Goal: Information Seeking & Learning: Compare options

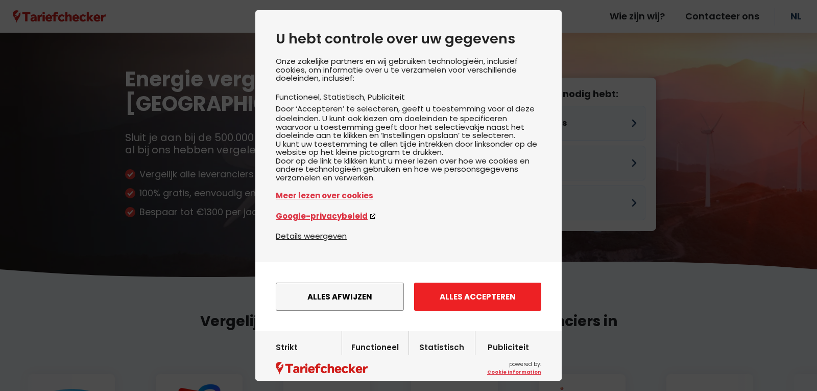
click at [476, 310] on button "Alles accepteren" at bounding box center [477, 296] width 127 height 28
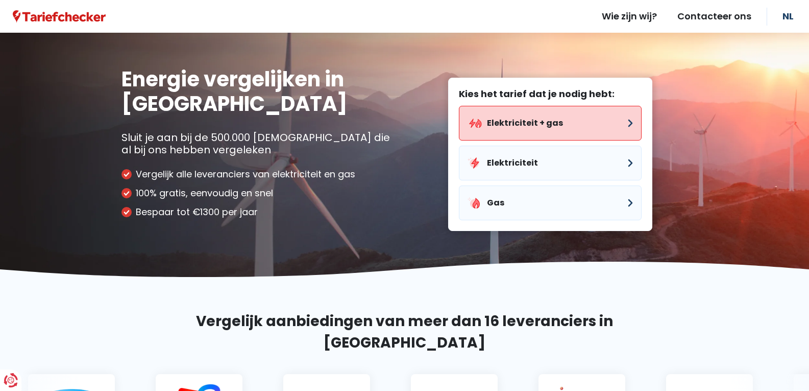
click at [632, 121] on button "Elektriciteit + gas" at bounding box center [550, 123] width 183 height 35
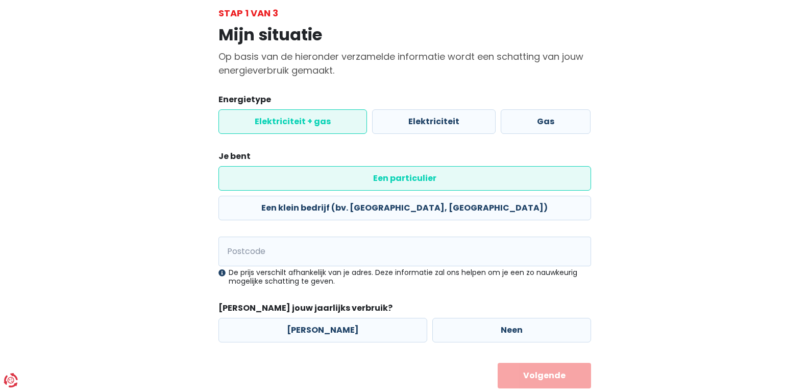
scroll to position [60, 0]
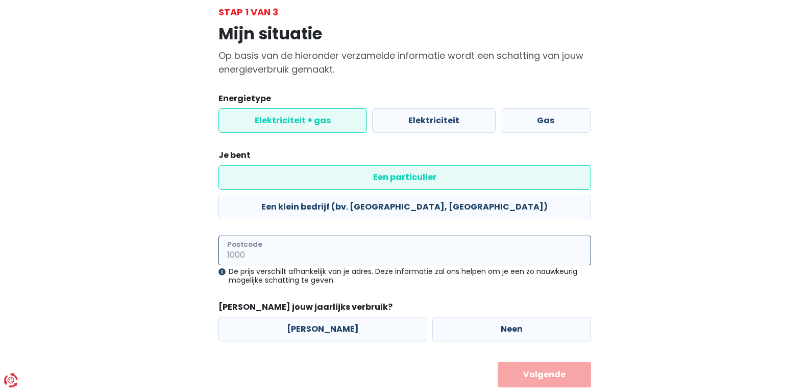
click at [258, 235] on input "Postcode" at bounding box center [405, 250] width 373 height 30
type input "8800"
click at [313, 317] on label "[PERSON_NAME]" at bounding box center [323, 329] width 209 height 25
click at [313, 317] on input "[PERSON_NAME]" at bounding box center [323, 329] width 209 height 25
radio input "true"
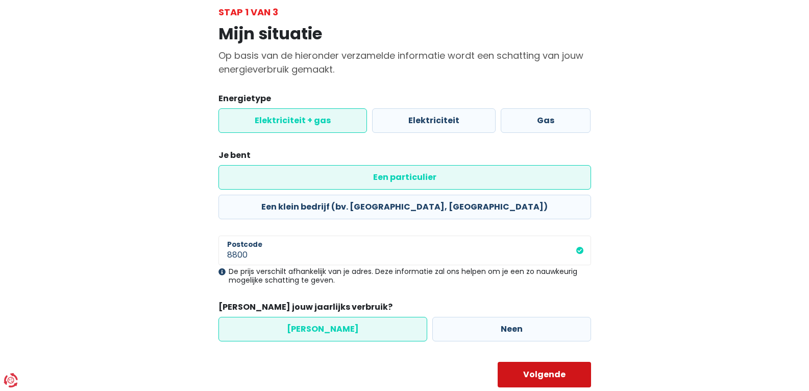
click at [537, 361] on button "Volgende" at bounding box center [544, 374] width 93 height 26
select select
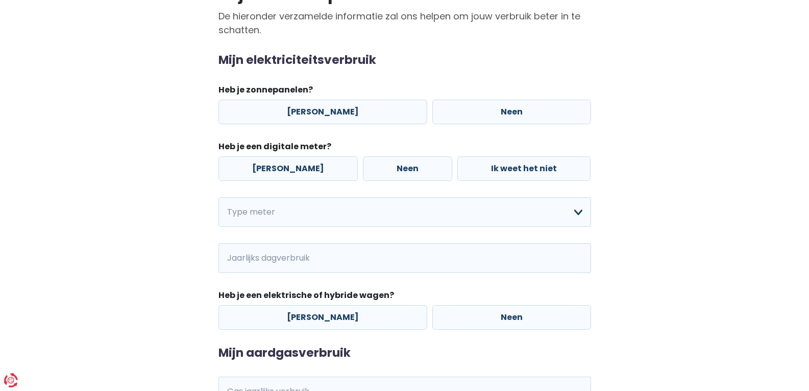
scroll to position [102, 0]
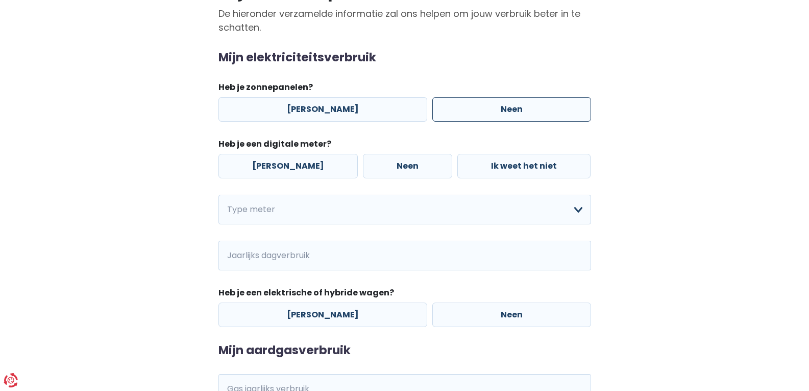
click at [505, 107] on label "Neen" at bounding box center [511, 109] width 159 height 25
click at [505, 107] on input "Neen" at bounding box center [511, 109] width 159 height 25
radio input "true"
click at [269, 164] on label "[PERSON_NAME]" at bounding box center [288, 166] width 139 height 25
click at [269, 164] on input "[PERSON_NAME]" at bounding box center [288, 166] width 139 height 25
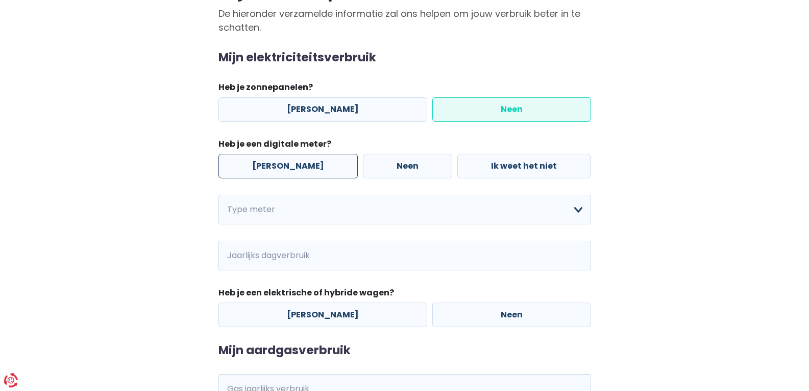
radio input "true"
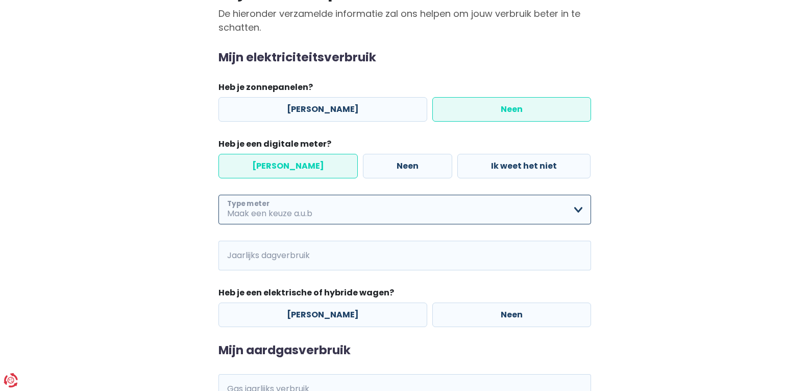
click at [262, 207] on select "Enkelvoudig Tweevoudig Enkelvoudig + uitsluitend nachttarief Tweevoudig + uitsl…" at bounding box center [405, 210] width 373 height 30
select select "day_night_bi_hourly"
click at [219, 195] on select "Enkelvoudig Tweevoudig Enkelvoudig + uitsluitend nachttarief Tweevoudig + uitsl…" at bounding box center [405, 210] width 373 height 30
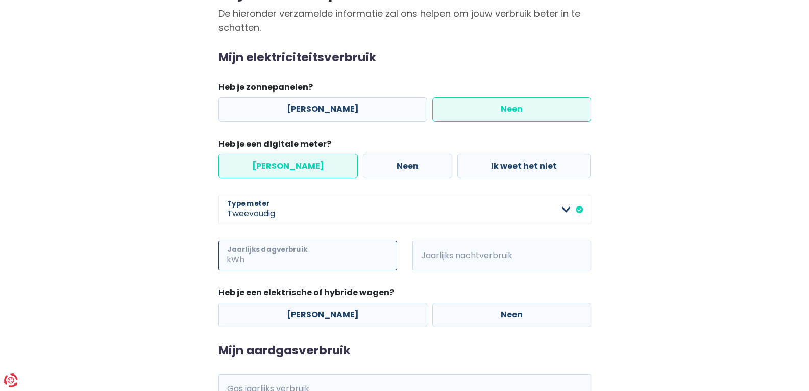
click at [311, 257] on input "Jaarlijks dagverbruik" at bounding box center [322, 255] width 151 height 30
type input "380"
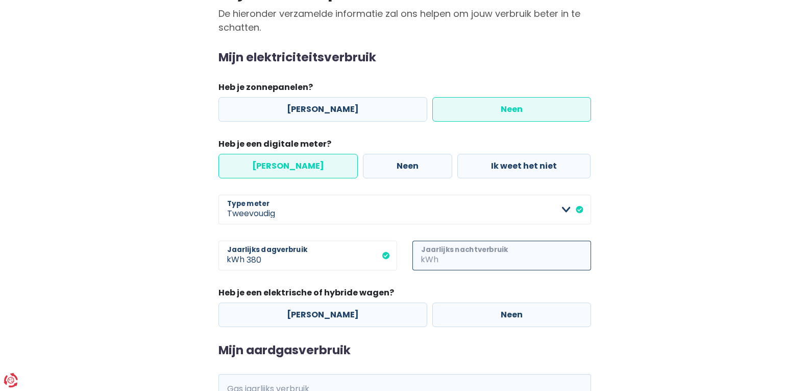
click at [465, 257] on input "Jaarlijks nachtverbruik" at bounding box center [516, 255] width 151 height 30
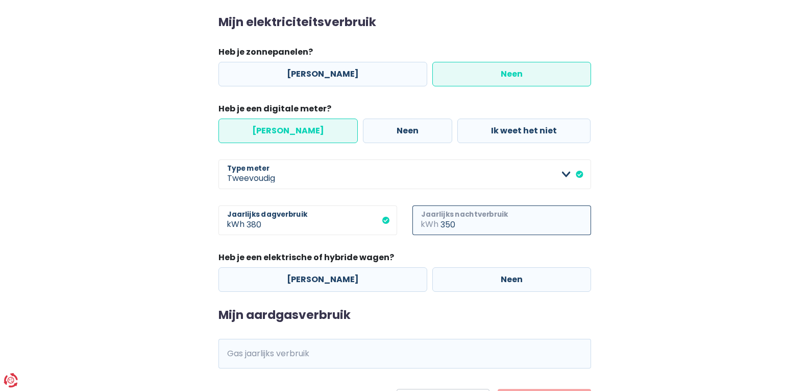
scroll to position [153, 0]
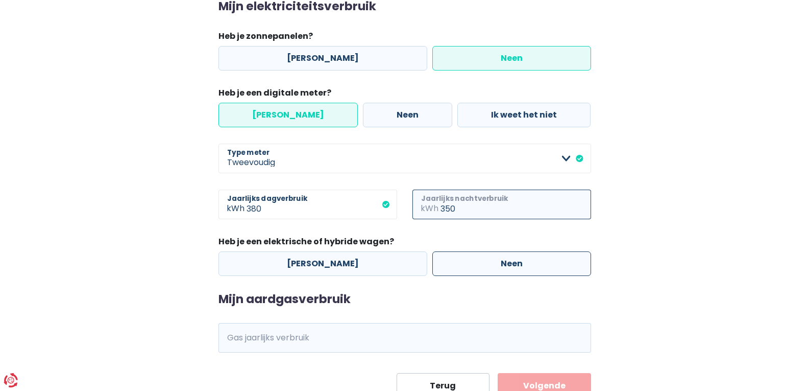
type input "350"
click at [510, 263] on label "Neen" at bounding box center [511, 263] width 159 height 25
click at [510, 263] on input "Neen" at bounding box center [511, 263] width 159 height 25
radio input "true"
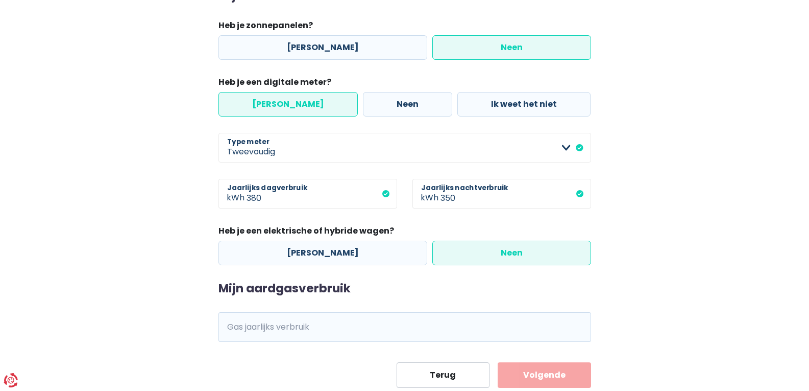
scroll to position [194, 0]
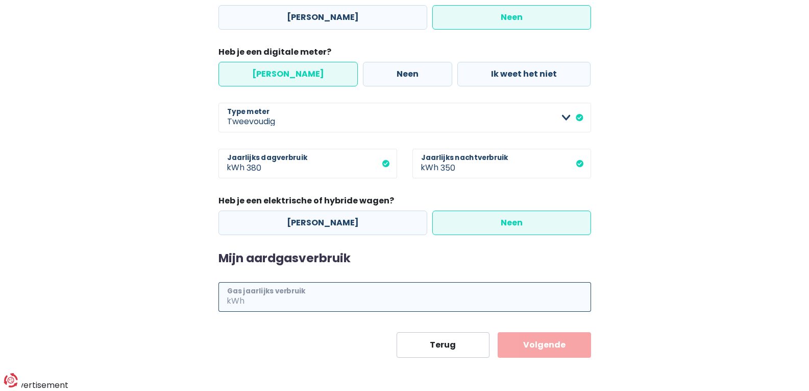
click at [257, 298] on input "Gas jaarlijks verbruik" at bounding box center [419, 297] width 345 height 30
type input "1210"
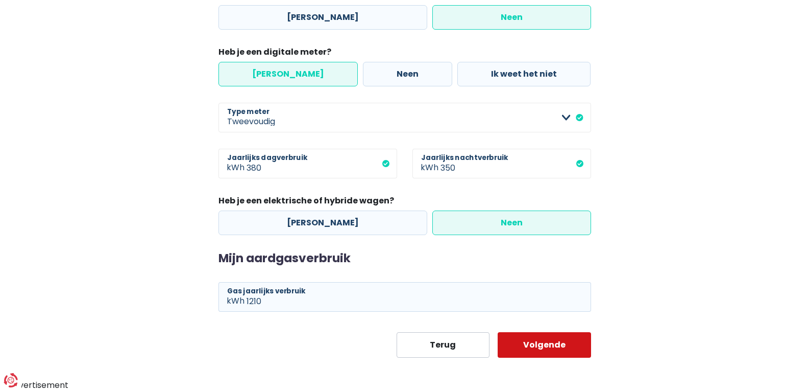
click at [554, 343] on button "Volgende" at bounding box center [544, 345] width 93 height 26
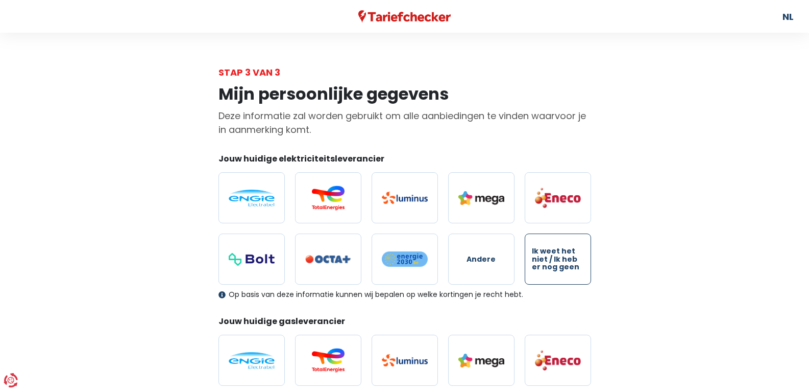
click at [556, 261] on span "Ik weet het niet / Ik heb er nog geen" at bounding box center [558, 258] width 52 height 23
click at [556, 261] on input "Ik weet het niet / Ik heb er nog geen" at bounding box center [558, 258] width 66 height 51
radio input "true"
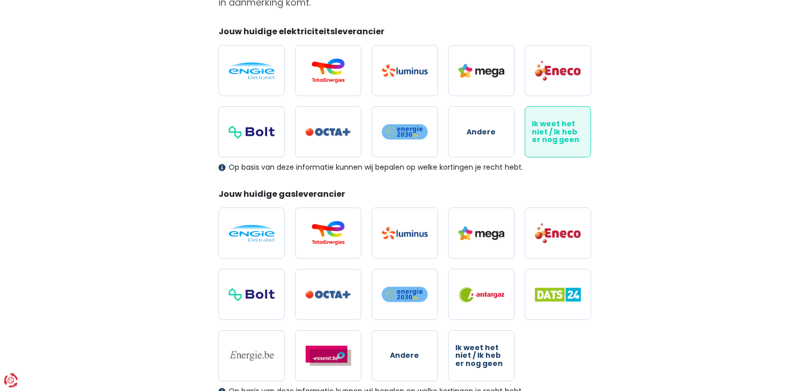
scroll to position [153, 0]
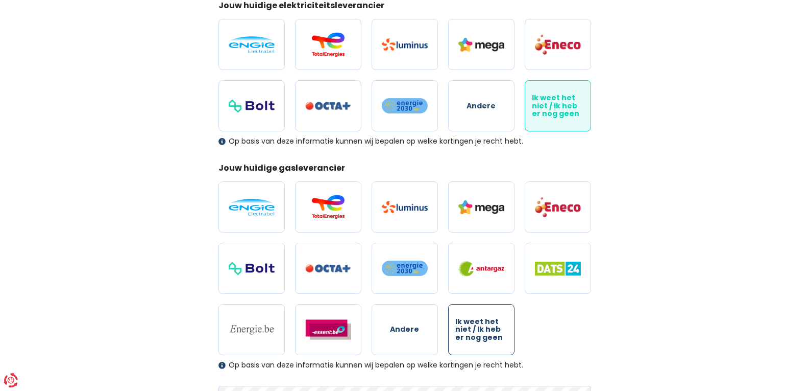
click at [477, 329] on span "Ik weet het niet / Ik heb er nog geen" at bounding box center [481, 329] width 52 height 23
click at [477, 329] on input "Ik weet het niet / Ik heb er nog geen" at bounding box center [481, 329] width 66 height 51
radio input "true"
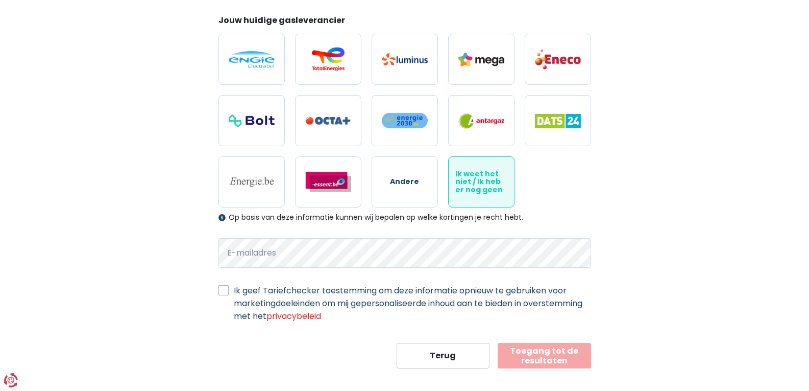
scroll to position [306, 0]
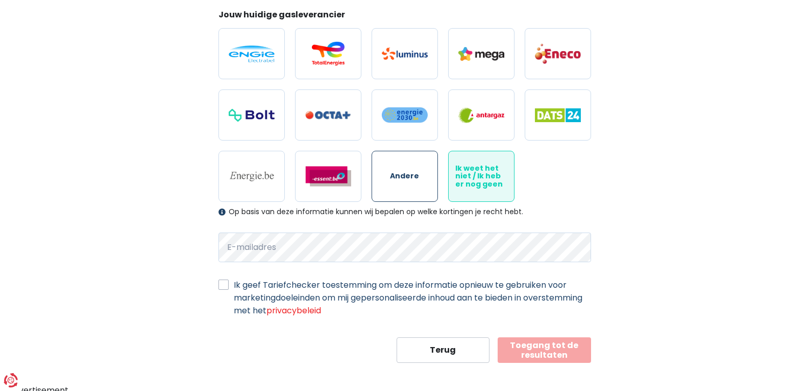
click at [406, 176] on span "Andere" at bounding box center [404, 176] width 29 height 8
click at [406, 176] on input "Andere" at bounding box center [405, 176] width 66 height 51
radio input "true"
radio input "false"
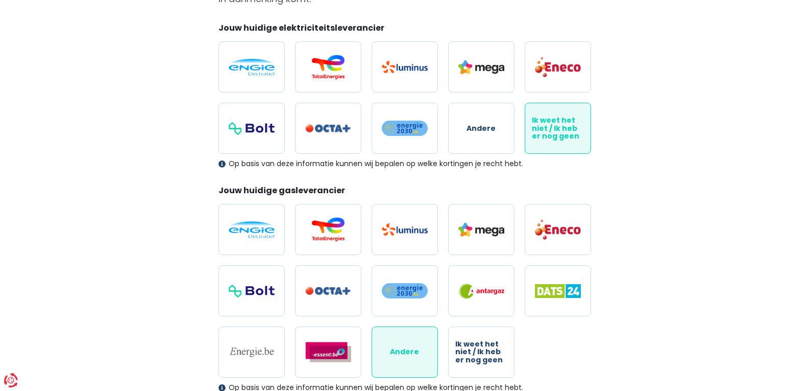
scroll to position [102, 0]
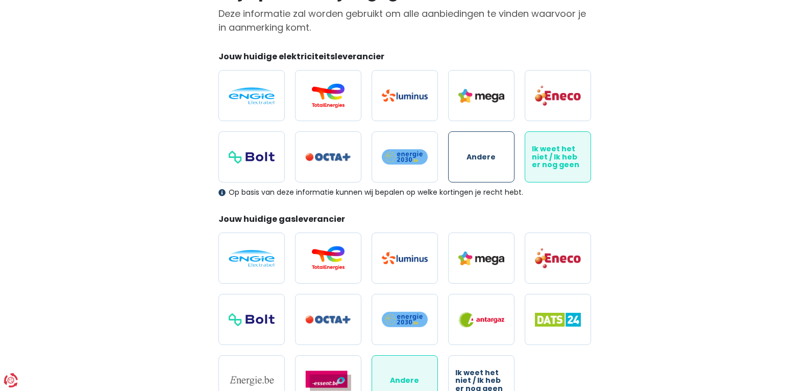
click at [471, 151] on label "Andere" at bounding box center [481, 156] width 66 height 51
click at [471, 151] on input "Andere" at bounding box center [481, 156] width 66 height 51
radio input "true"
radio input "false"
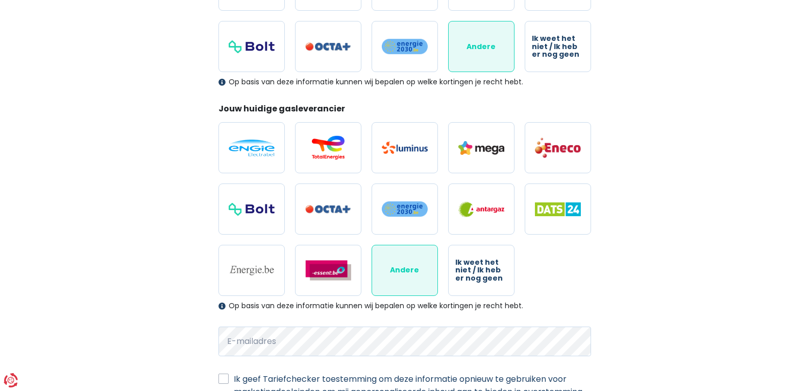
scroll to position [204, 0]
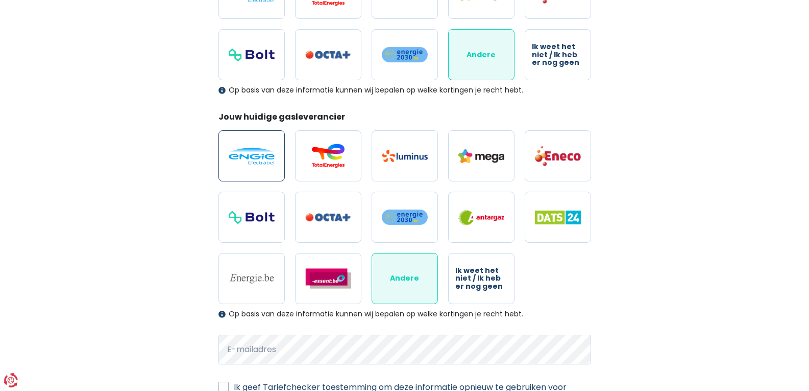
click at [255, 154] on img at bounding box center [252, 156] width 46 height 17
click at [255, 154] on input "radio" at bounding box center [252, 155] width 66 height 51
radio input "true"
radio input "false"
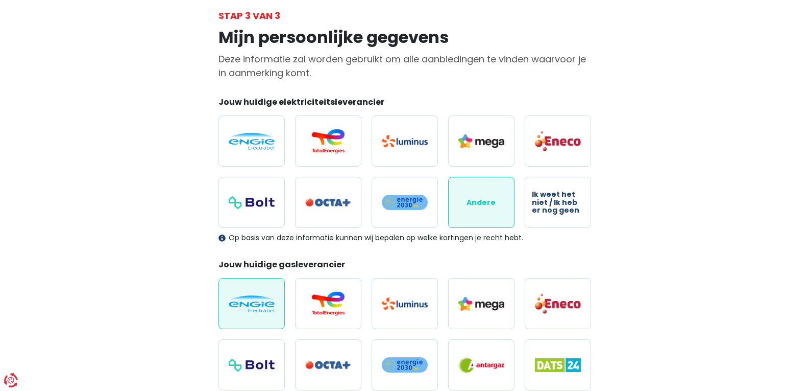
scroll to position [51, 0]
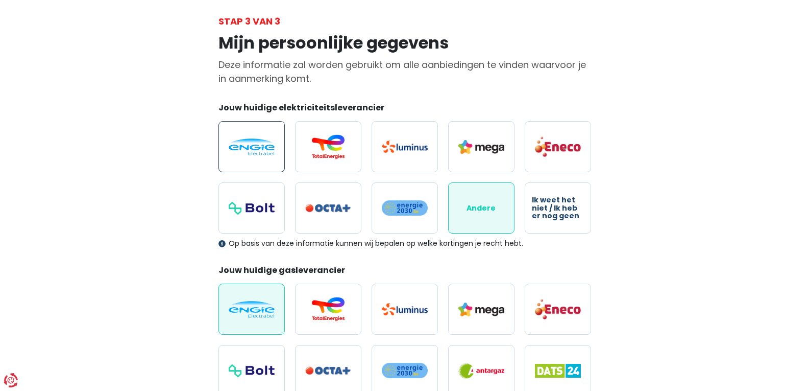
click at [242, 147] on img at bounding box center [252, 146] width 46 height 17
click at [242, 147] on input "radio" at bounding box center [252, 146] width 66 height 51
radio input "true"
radio input "false"
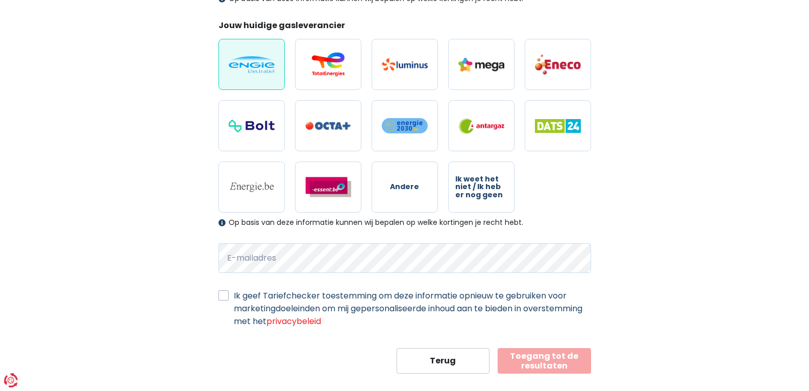
scroll to position [306, 0]
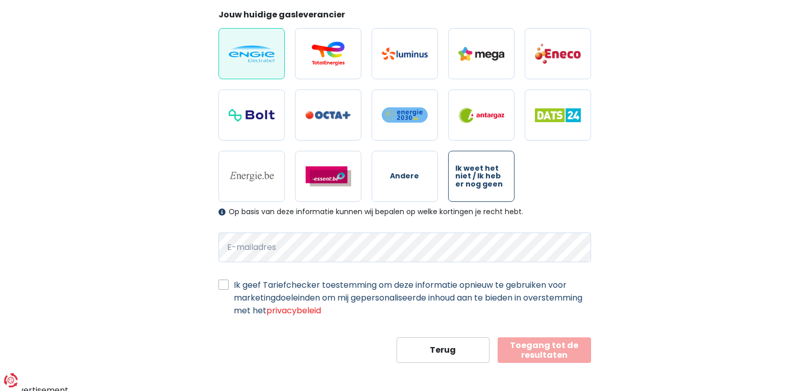
click at [475, 168] on span "Ik weet het niet / Ik heb er nog geen" at bounding box center [481, 175] width 52 height 23
click at [475, 168] on input "Ik weet het niet / Ik heb er nog geen" at bounding box center [481, 176] width 66 height 51
radio input "true"
radio input "false"
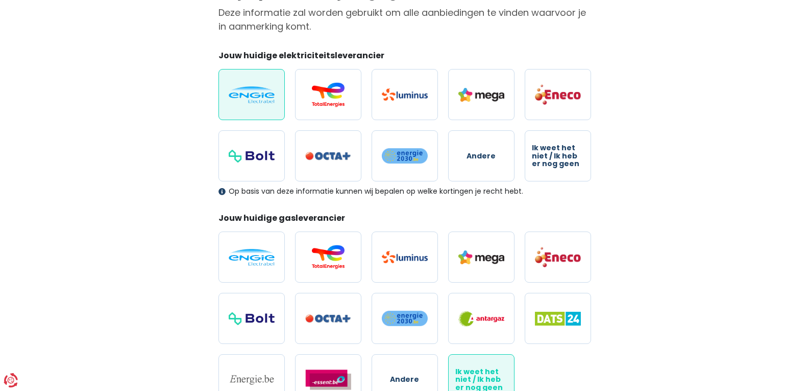
scroll to position [102, 0]
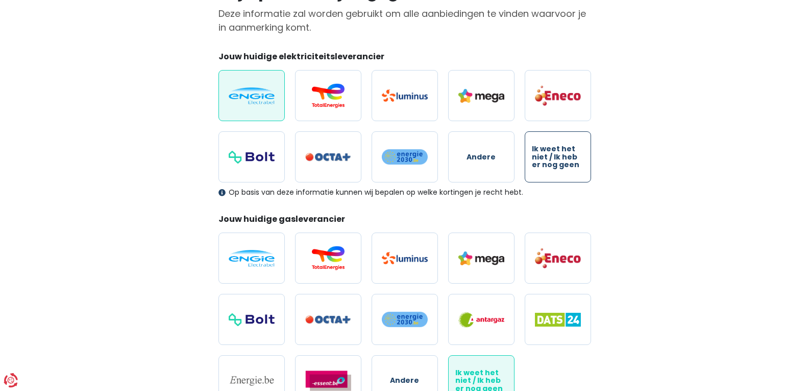
click at [569, 159] on span "Ik weet het niet / Ik heb er nog geen" at bounding box center [558, 156] width 52 height 23
click at [569, 159] on input "Ik weet het niet / Ik heb er nog geen" at bounding box center [558, 156] width 66 height 51
radio input "true"
radio input "false"
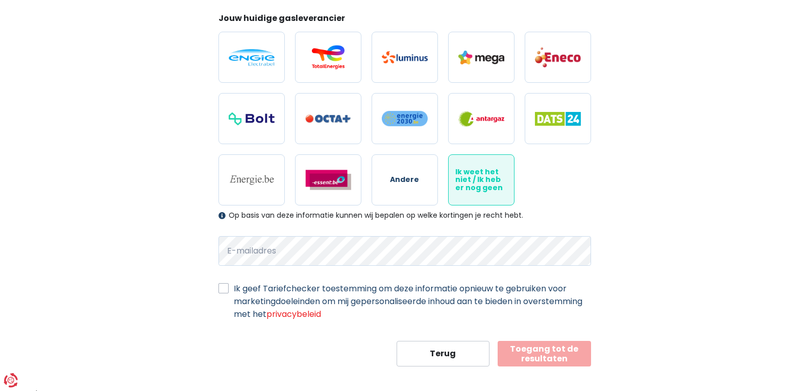
scroll to position [306, 0]
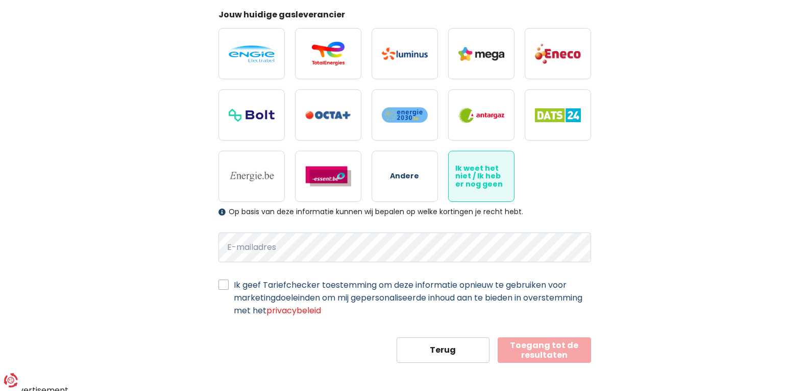
click at [234, 281] on label "Ik geef Tariefchecker toestemming om deze informatie opnieuw te gebruiken voor …" at bounding box center [412, 297] width 357 height 38
click at [224, 281] on input "Ik geef Tariefchecker toestemming om deze informatie opnieuw te gebruiken voor …" at bounding box center [224, 283] width 10 height 10
checkbox input "true"
drag, startPoint x: 548, startPoint y: 350, endPoint x: 531, endPoint y: 346, distance: 17.3
click at [546, 347] on button "Toegang tot de resultaten" at bounding box center [544, 350] width 93 height 26
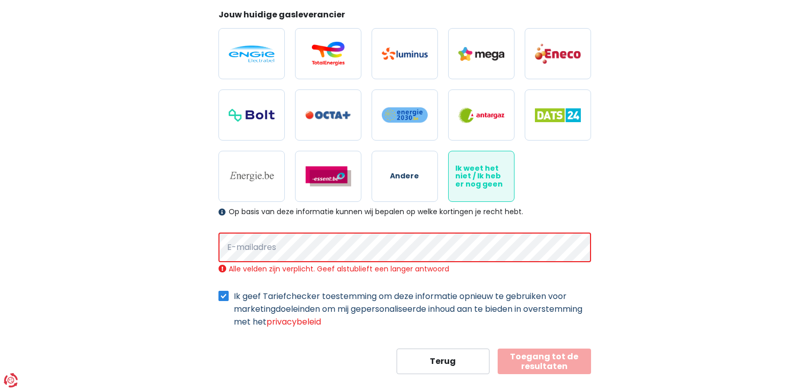
scroll to position [323, 0]
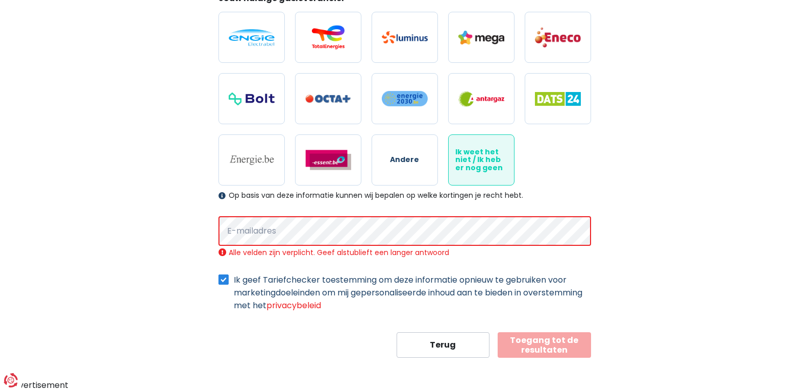
select select "day_night_bi_hourly"
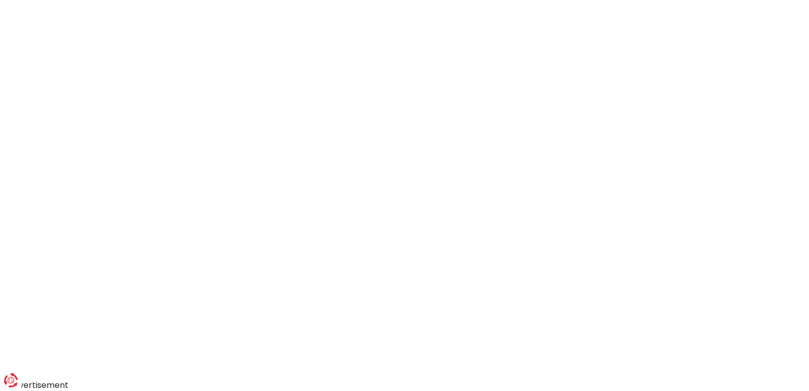
scroll to position [60, 0]
